Goal: Manage account settings

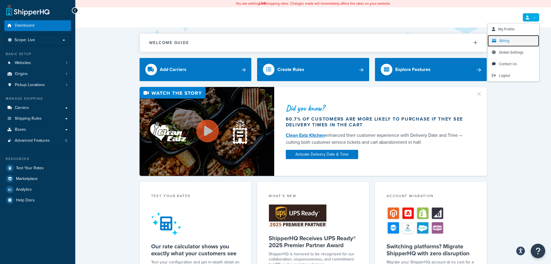
click at [507, 40] on span "Billing" at bounding box center [505, 41] width 10 height 6
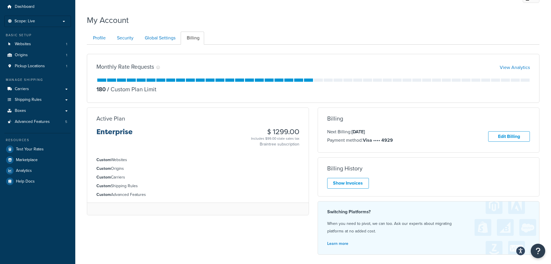
scroll to position [29, 0]
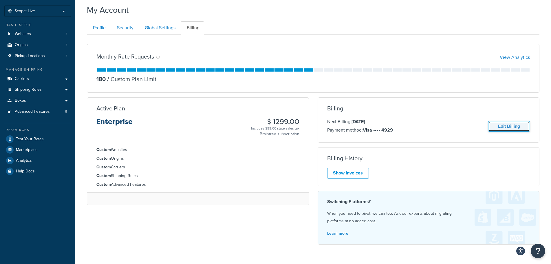
click at [516, 125] on link "Edit Billing" at bounding box center [509, 126] width 42 height 11
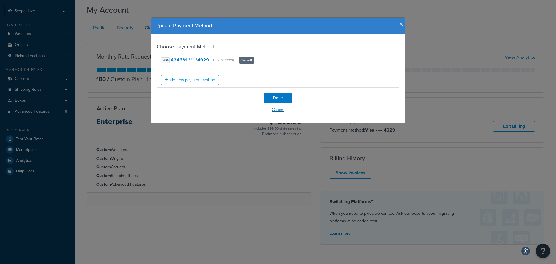
click at [279, 111] on button "Cancel" at bounding box center [278, 109] width 243 height 9
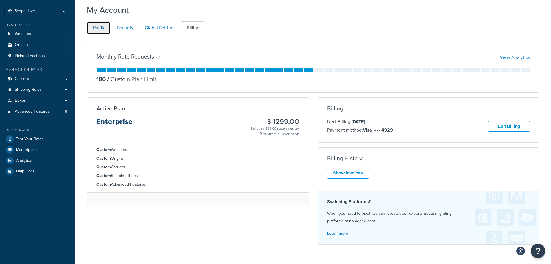
click at [97, 27] on link "Profile" at bounding box center [98, 27] width 23 height 13
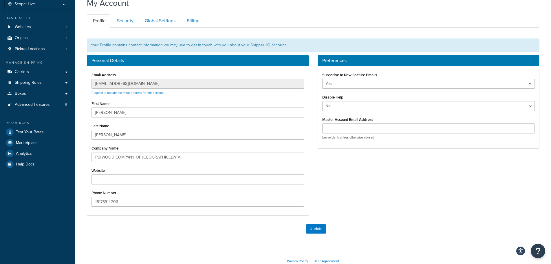
scroll to position [34, 0]
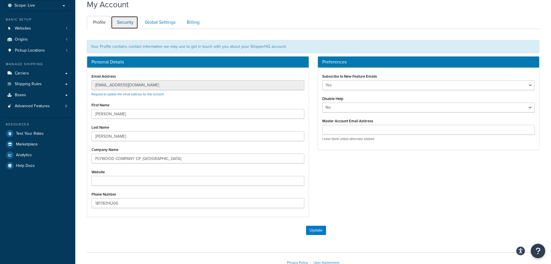
click at [125, 18] on link "Security" at bounding box center [124, 22] width 27 height 13
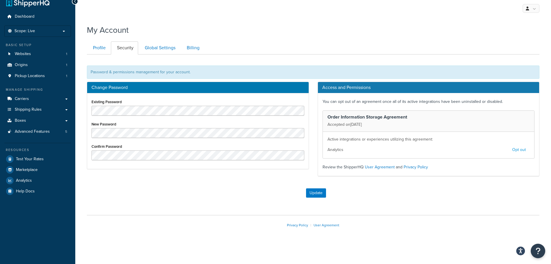
scroll to position [9, 0]
click at [164, 49] on link "Global Settings" at bounding box center [159, 47] width 41 height 13
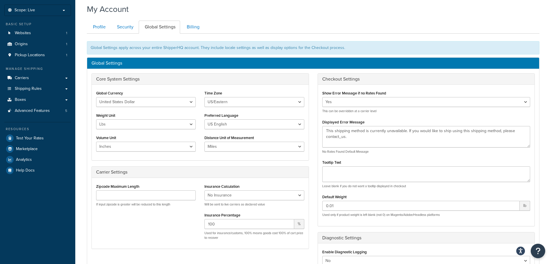
scroll to position [6, 0]
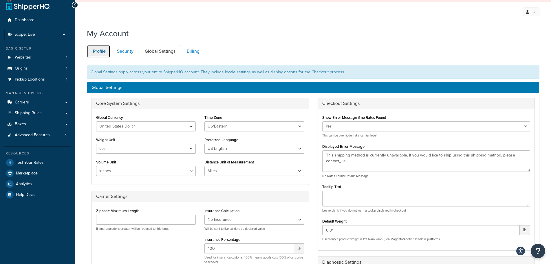
click at [101, 48] on link "Profile" at bounding box center [98, 51] width 23 height 13
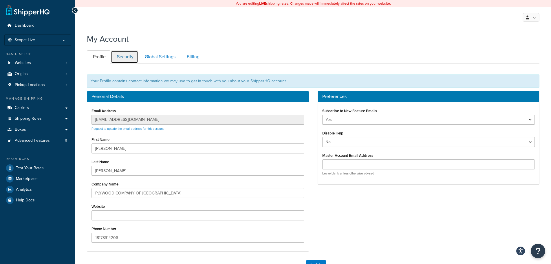
click at [126, 56] on link "Security" at bounding box center [124, 56] width 27 height 13
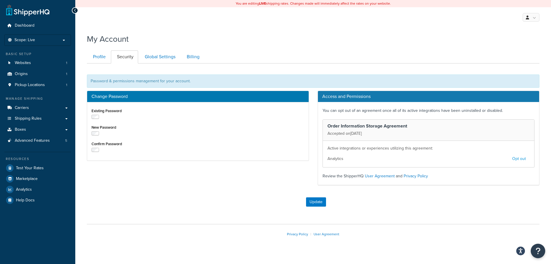
scroll to position [9, 0]
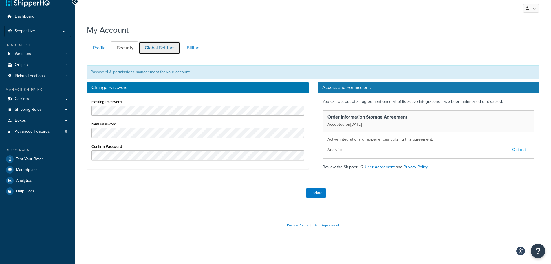
click at [157, 48] on link "Global Settings" at bounding box center [159, 47] width 41 height 13
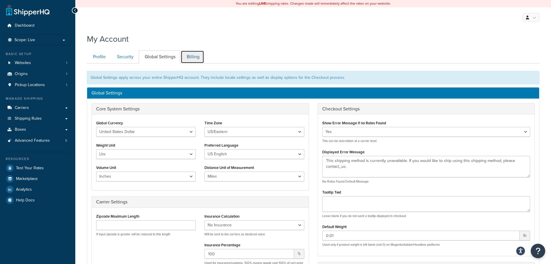
click at [191, 56] on link "Billing" at bounding box center [192, 56] width 23 height 13
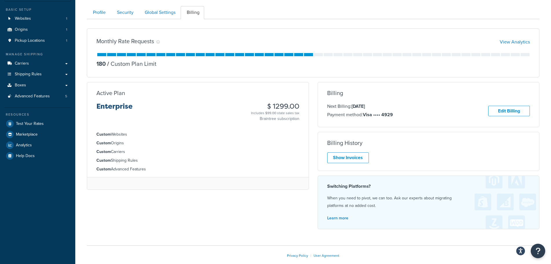
scroll to position [34, 0]
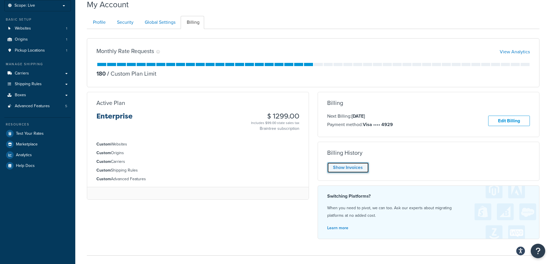
click at [350, 166] on link "Show Invoices" at bounding box center [348, 167] width 42 height 11
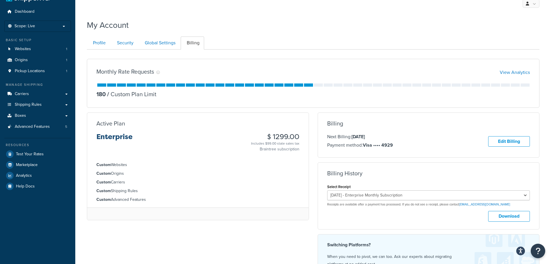
scroll to position [6, 0]
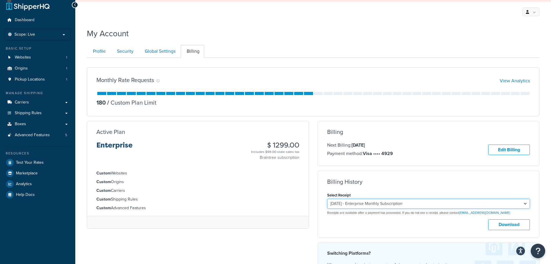
click at [522, 204] on select "July 13, 2025 - Enterprise Monthly Subscription June 13, 2025 - Enterprise Mont…" at bounding box center [428, 204] width 203 height 10
click at [318, 224] on div "Billing History Select Receipt July 13, 2025 - Enterprise Monthly Subscription …" at bounding box center [429, 204] width 222 height 52
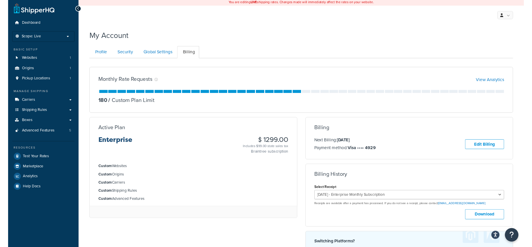
scroll to position [0, 0]
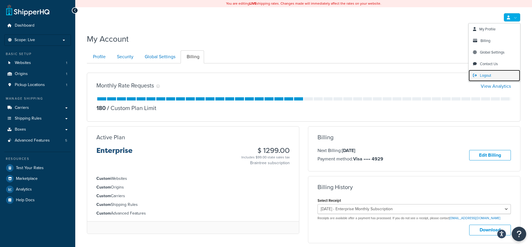
click at [498, 75] on link "Logout" at bounding box center [495, 76] width 52 height 12
